Goal: Information Seeking & Learning: Find specific fact

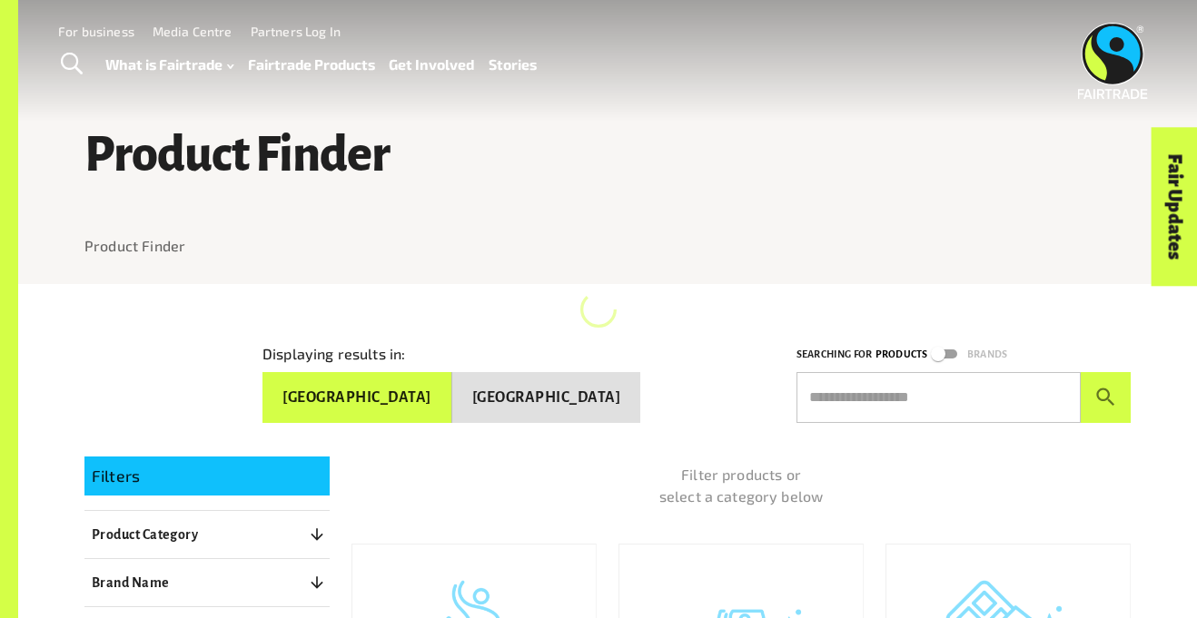
click at [919, 391] on input "text" at bounding box center [938, 397] width 284 height 51
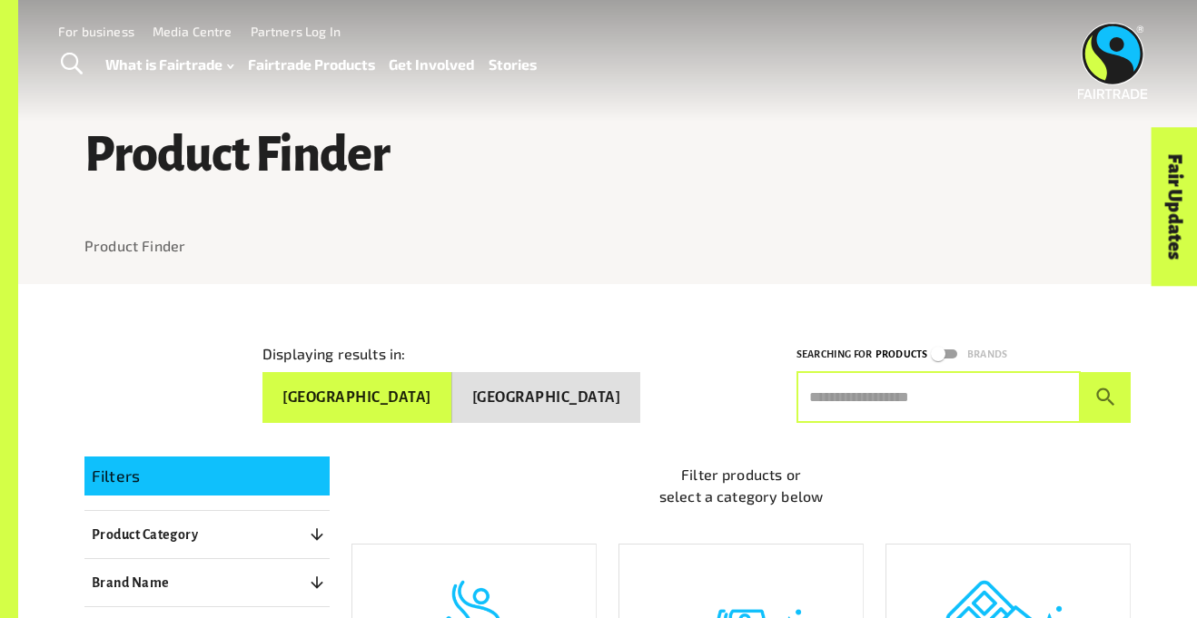
type input "********"
click at [1080, 372] on button "submit" at bounding box center [1105, 397] width 50 height 51
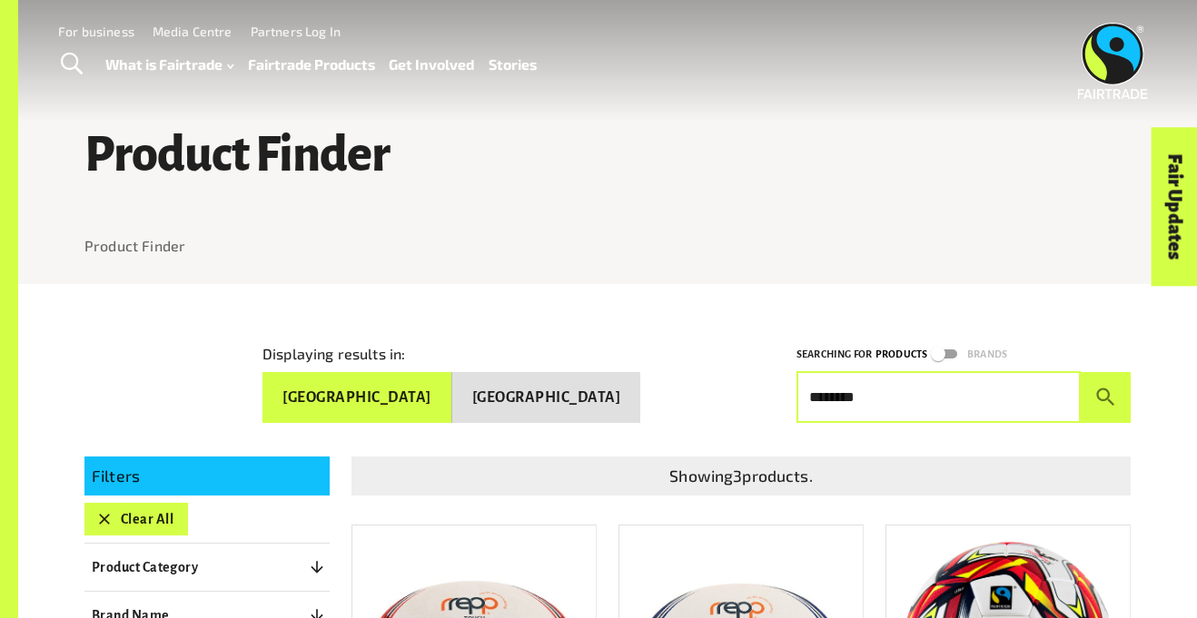
click at [1169, 430] on div "Product Finder Product Finder Displaying results in: Australia New Zealand Sear…" at bounding box center [607, 446] width 1178 height 892
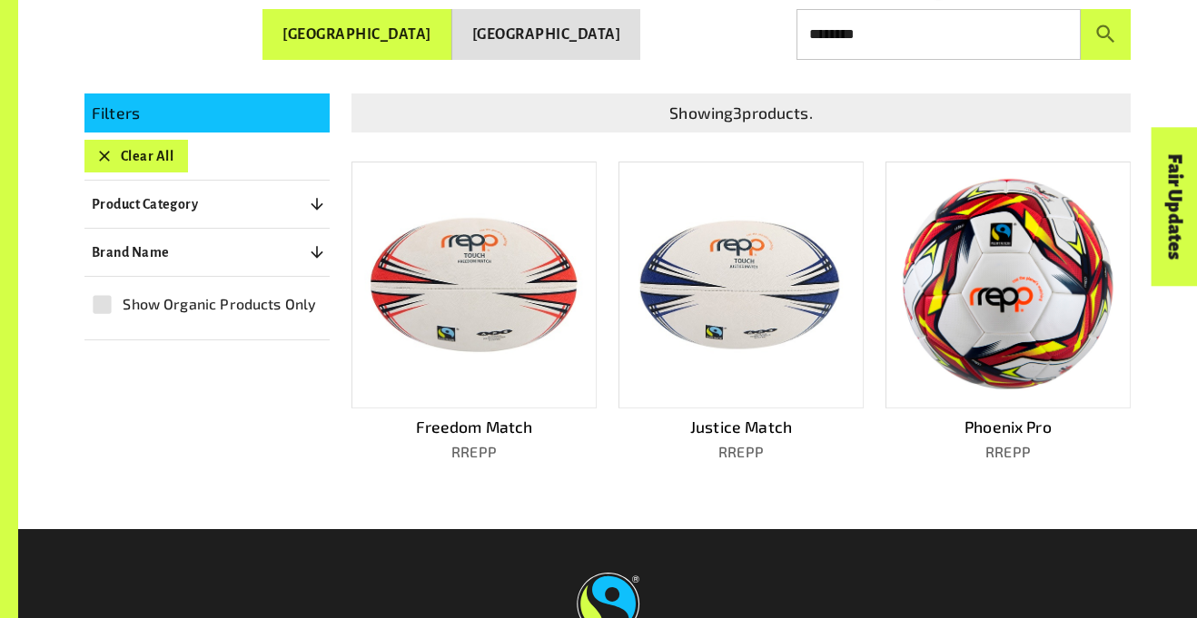
click at [1089, 312] on img at bounding box center [1007, 284] width 219 height 215
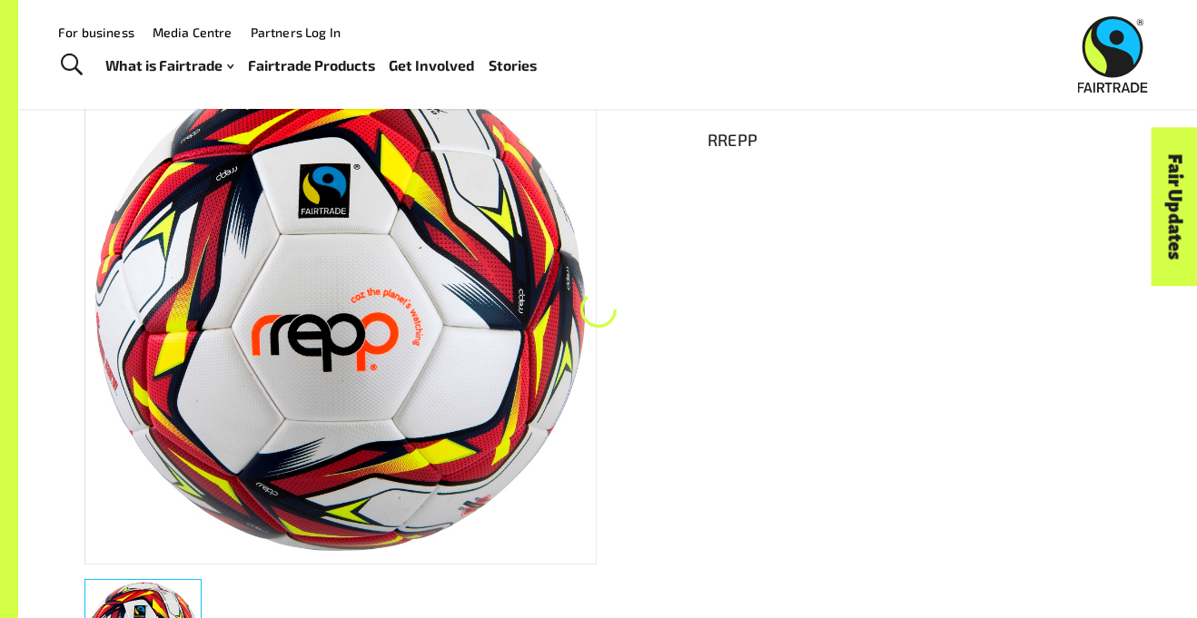
scroll to position [284, 0]
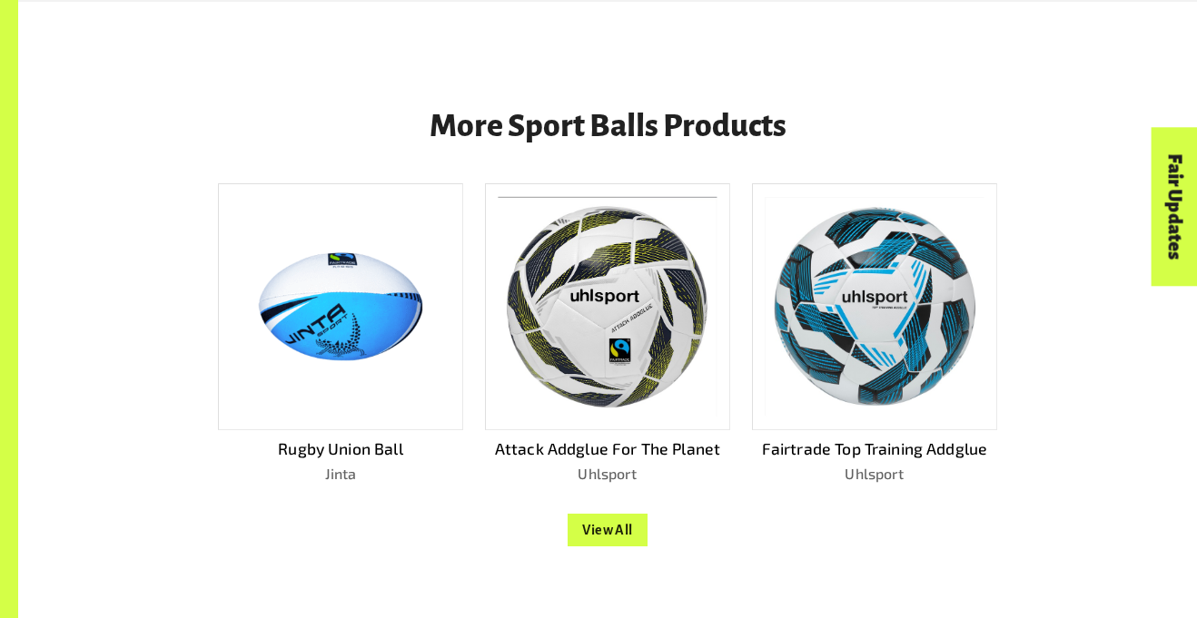
click at [976, 261] on img at bounding box center [873, 307] width 219 height 220
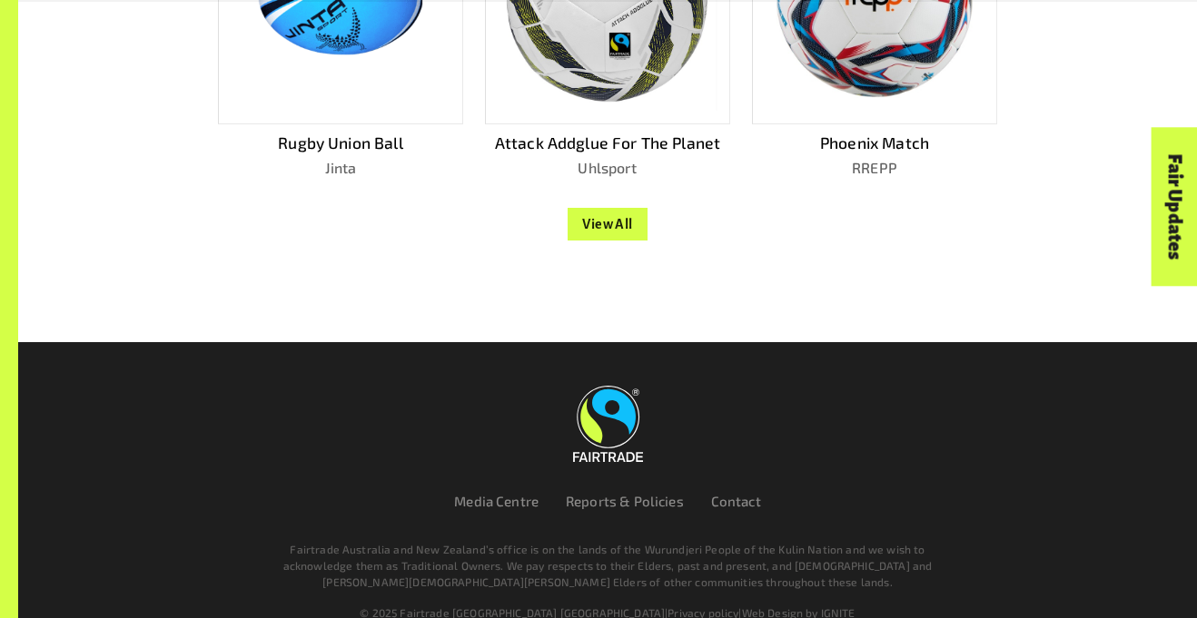
scroll to position [1773, 0]
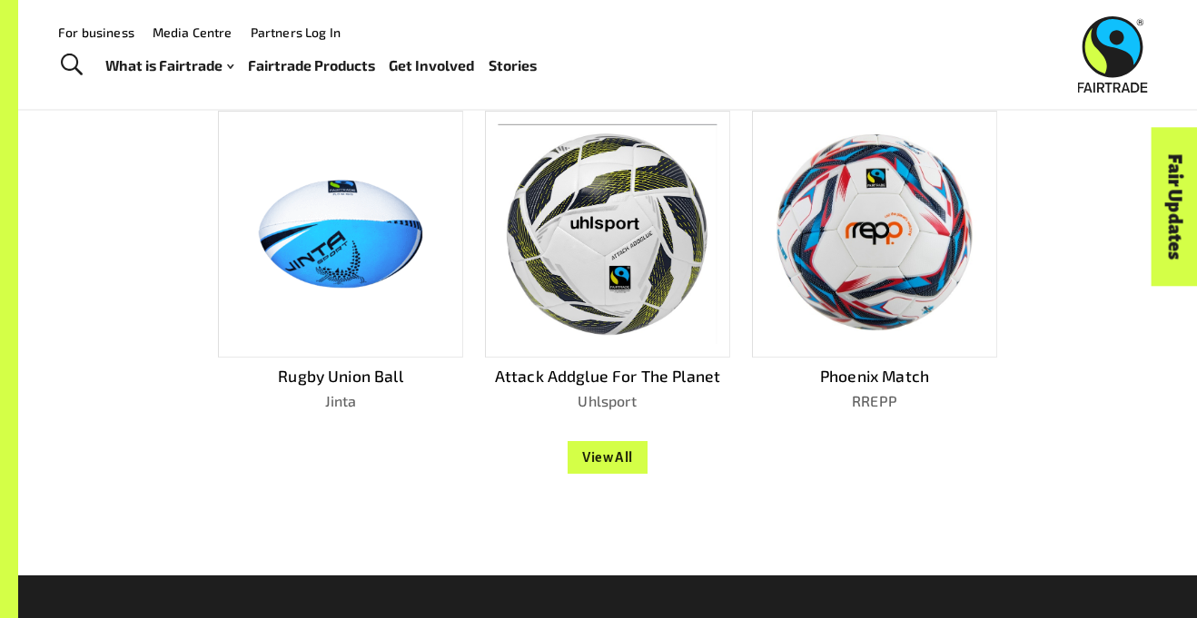
click at [923, 218] on img at bounding box center [873, 234] width 219 height 207
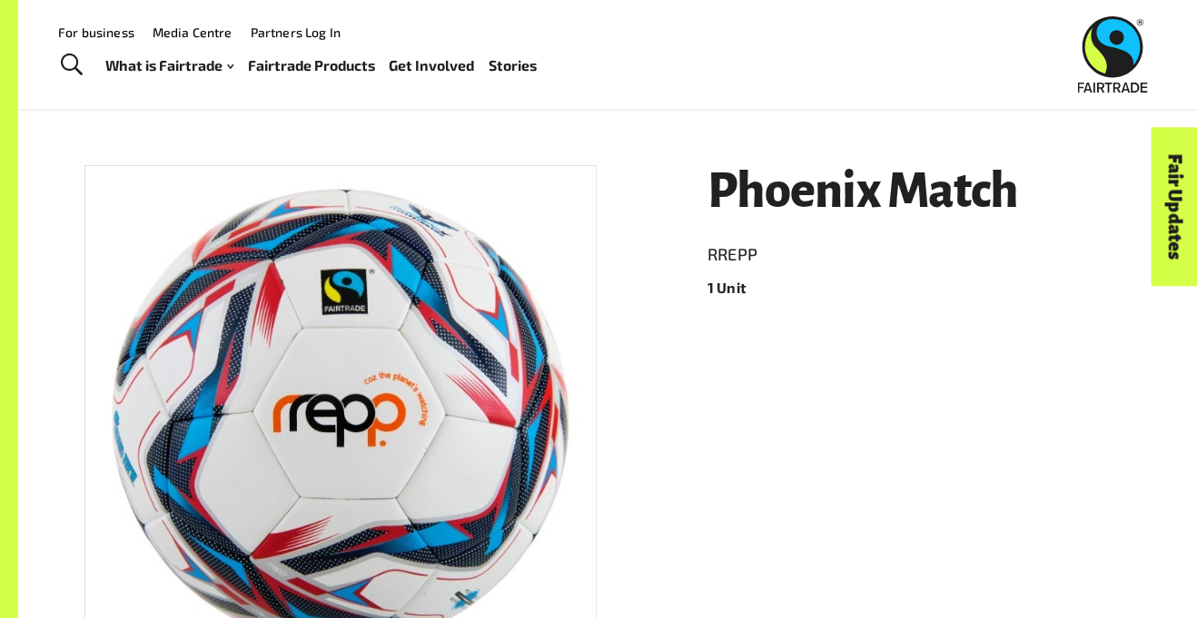
scroll to position [175, 0]
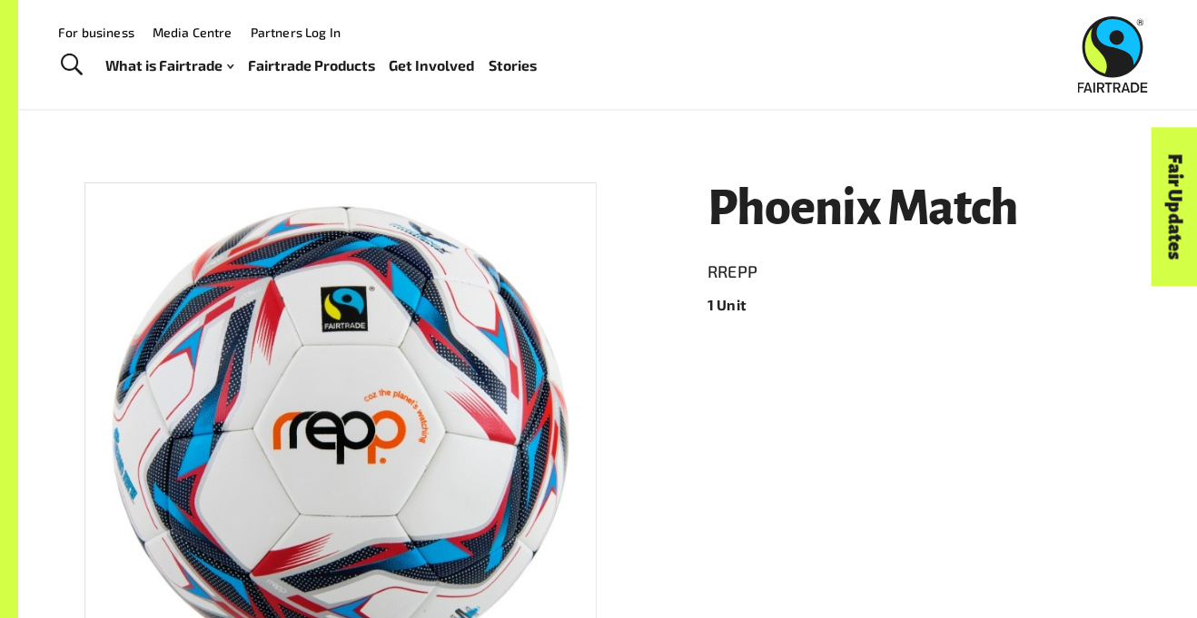
click at [915, 208] on h1 "Phoenix Match" at bounding box center [918, 208] width 423 height 53
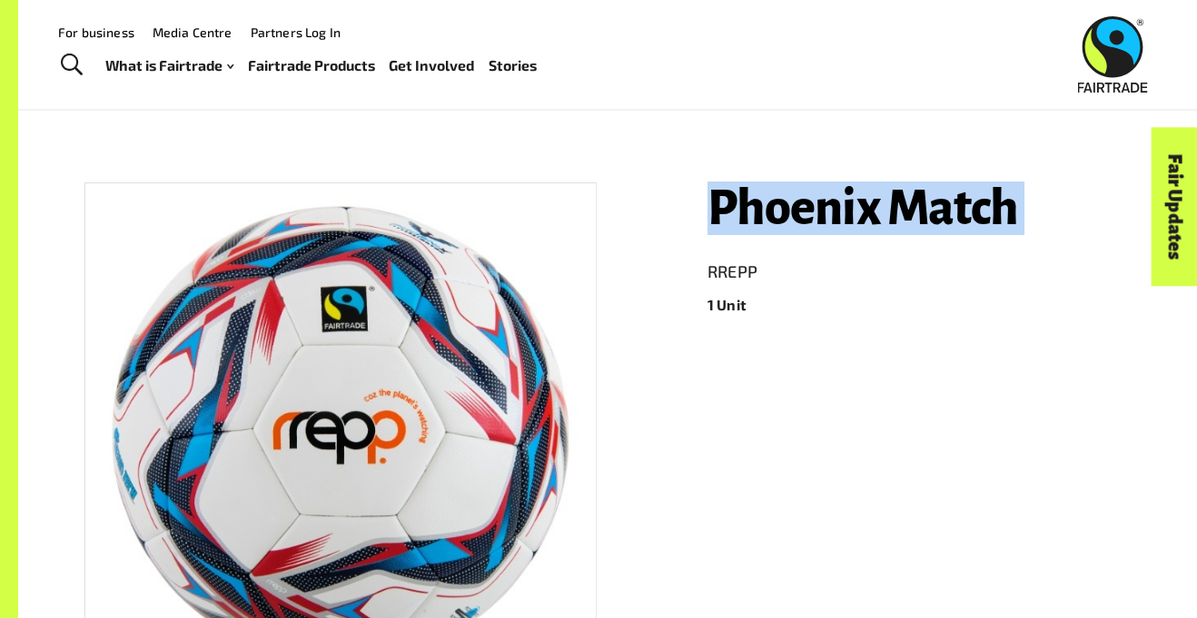
copy h1 "Phoenix Match"
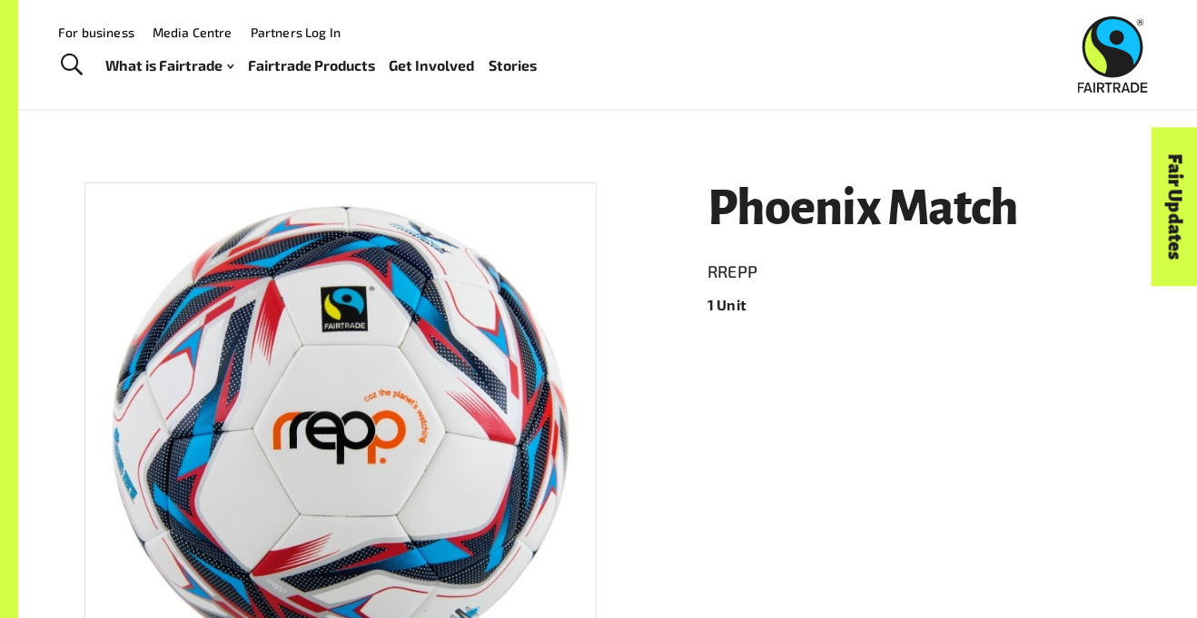
click at [1017, 137] on div at bounding box center [607, 134] width 1046 height 51
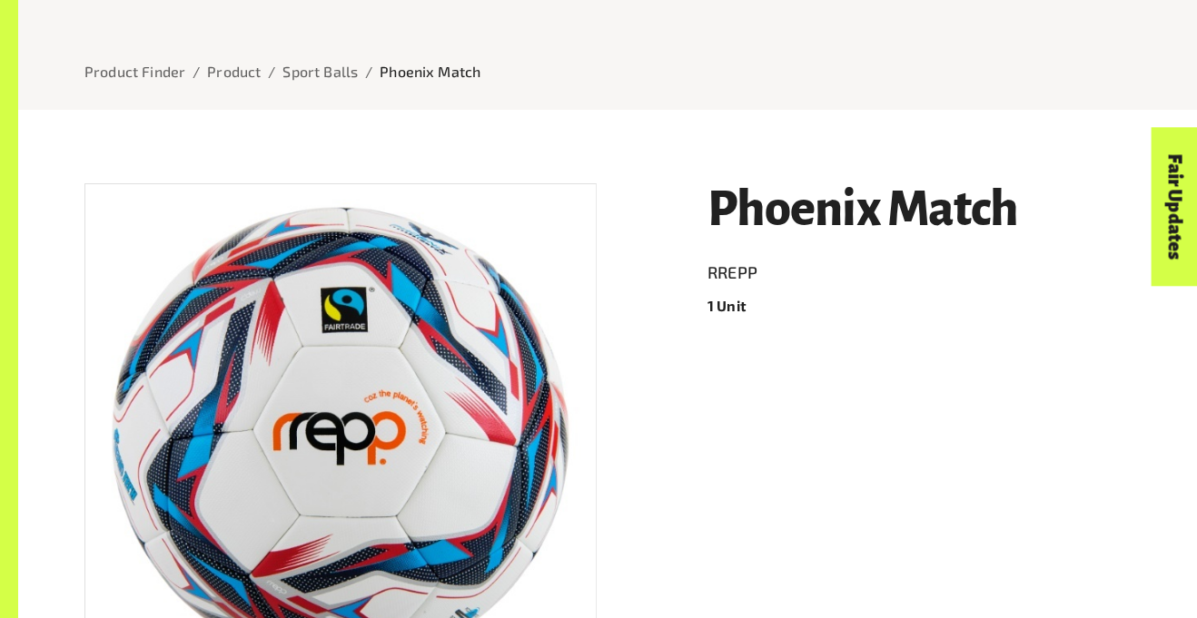
scroll to position [175, 0]
